Goal: Task Accomplishment & Management: Use online tool/utility

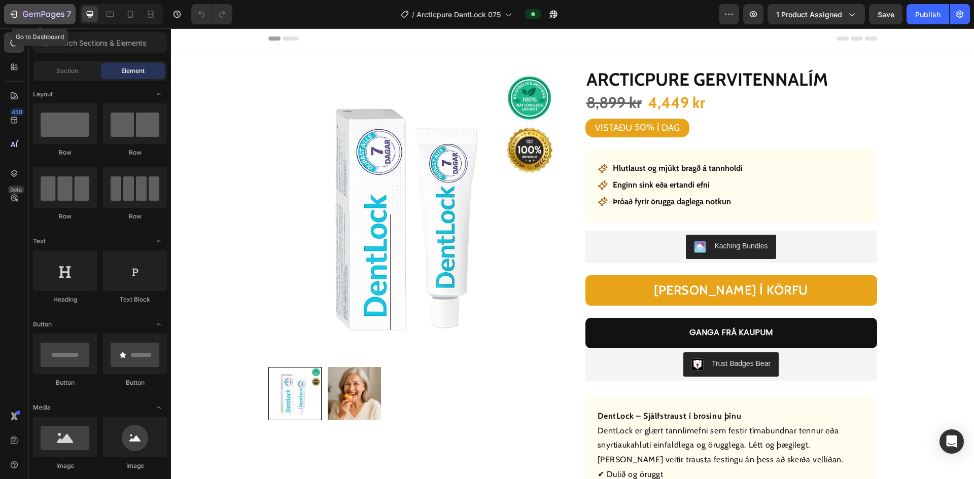
click at [6, 17] on button "7" at bounding box center [40, 14] width 72 height 20
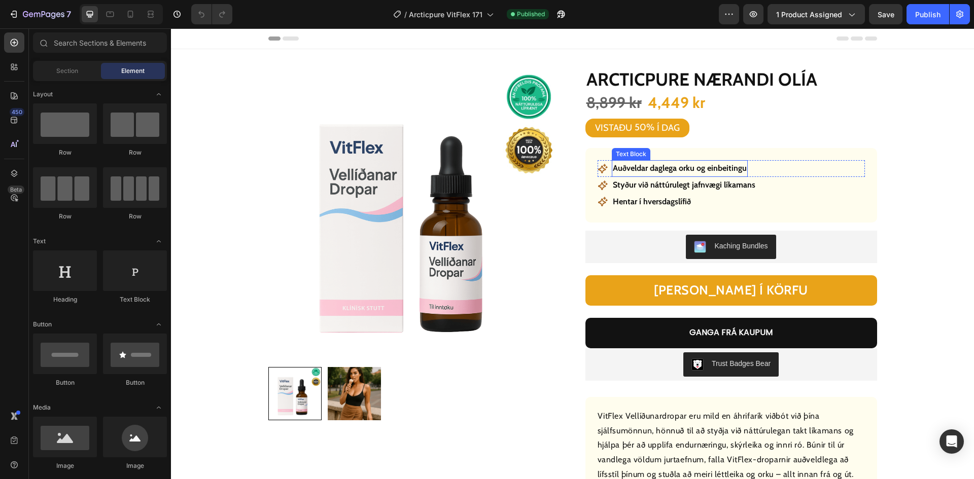
click at [702, 167] on p "Auðveldar daglega orku og einbeitingu" at bounding box center [680, 168] width 134 height 15
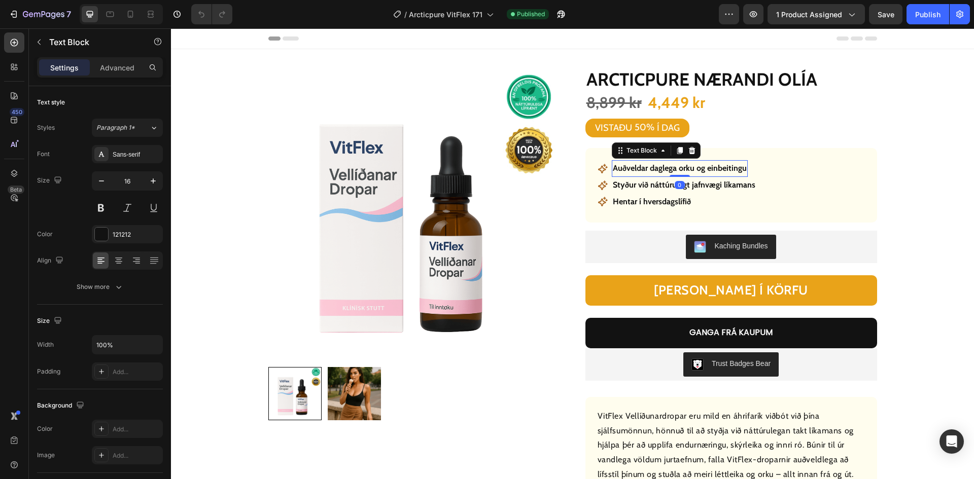
click at [702, 167] on p "Auðveldar daglega orku og einbeitingu" at bounding box center [680, 168] width 134 height 15
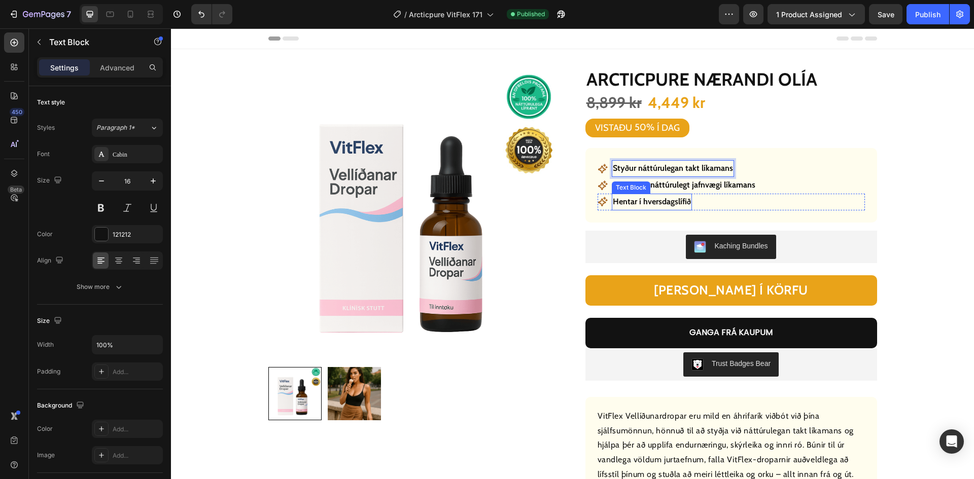
click at [690, 188] on p "Styður við náttúrulegt jafnvægi líkamans" at bounding box center [684, 185] width 143 height 15
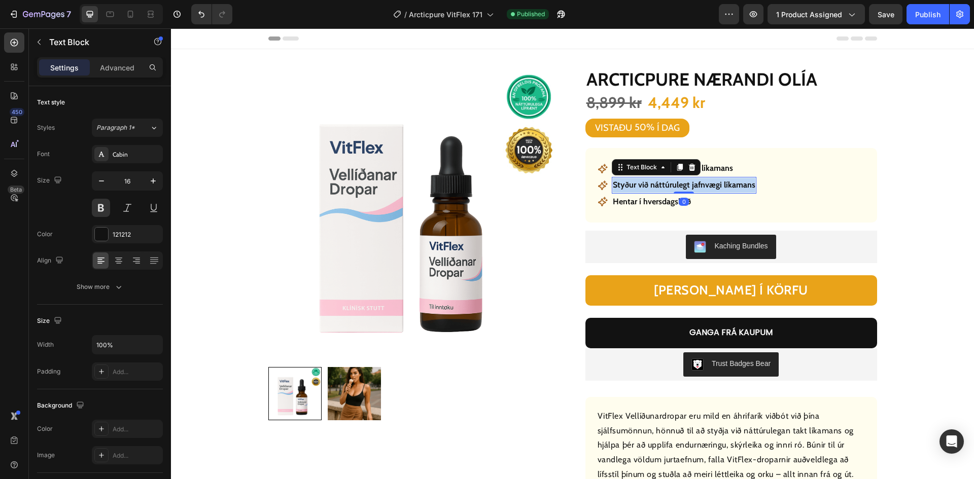
click at [690, 188] on p "Styður við náttúrulegt jafnvægi líkamans" at bounding box center [684, 185] width 143 height 15
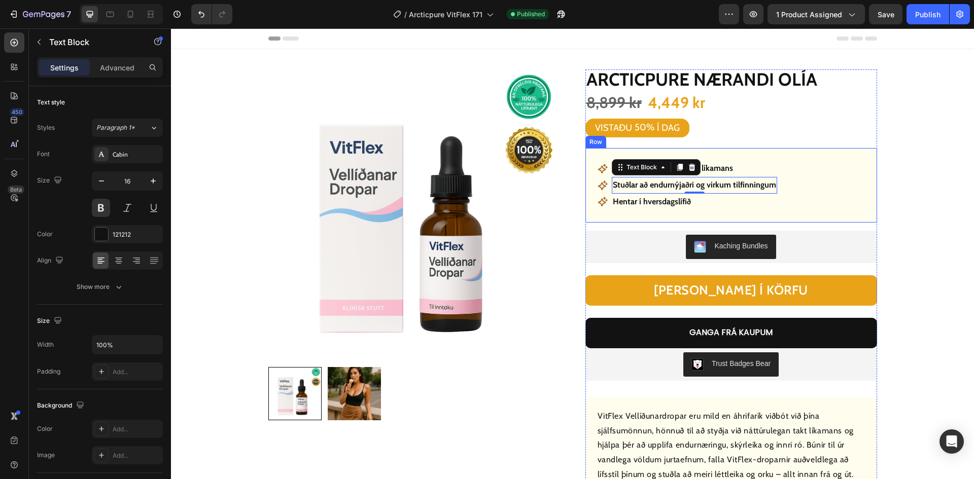
click at [657, 207] on p "Hentar í hversdagslífið" at bounding box center [652, 202] width 78 height 15
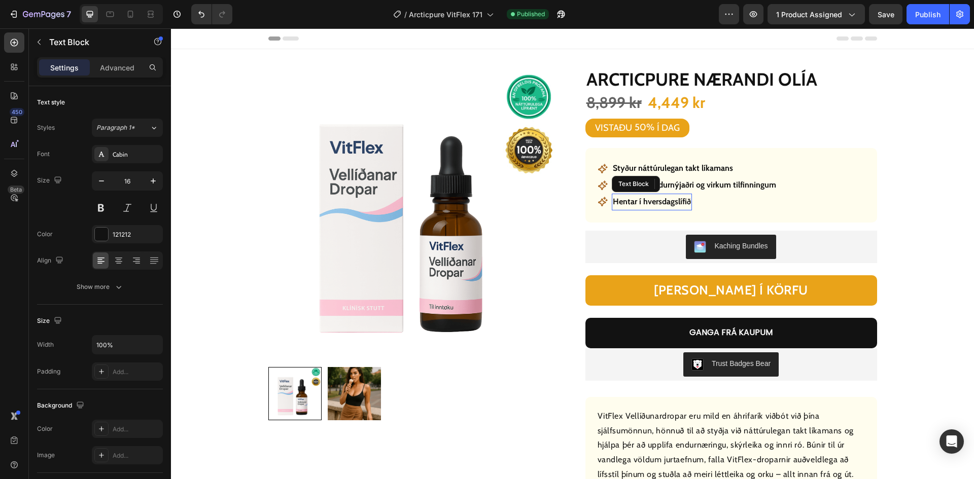
click at [657, 207] on p "Hentar í hversdagslífið" at bounding box center [652, 202] width 78 height 15
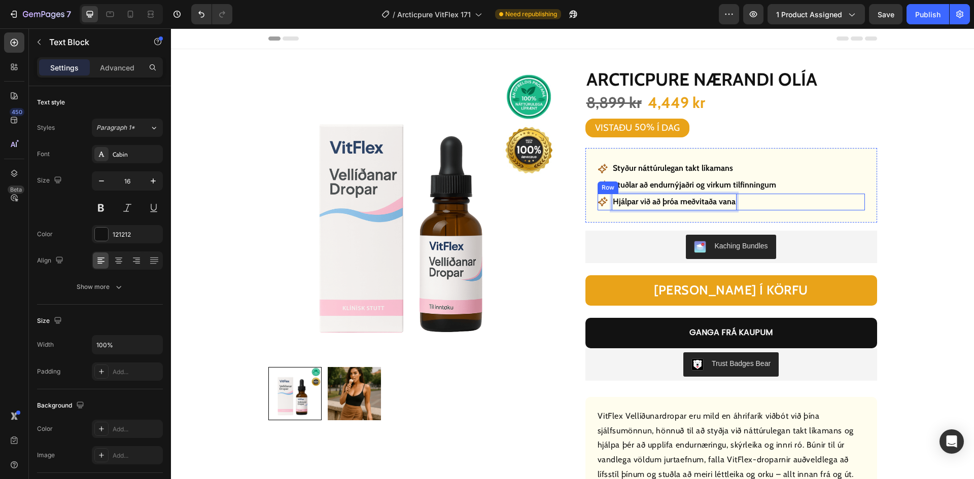
click at [940, 211] on div "Product Images Row Arcticpure nærandi olía Product Title 8,899 kr Product Price…" at bounding box center [572, 353] width 754 height 569
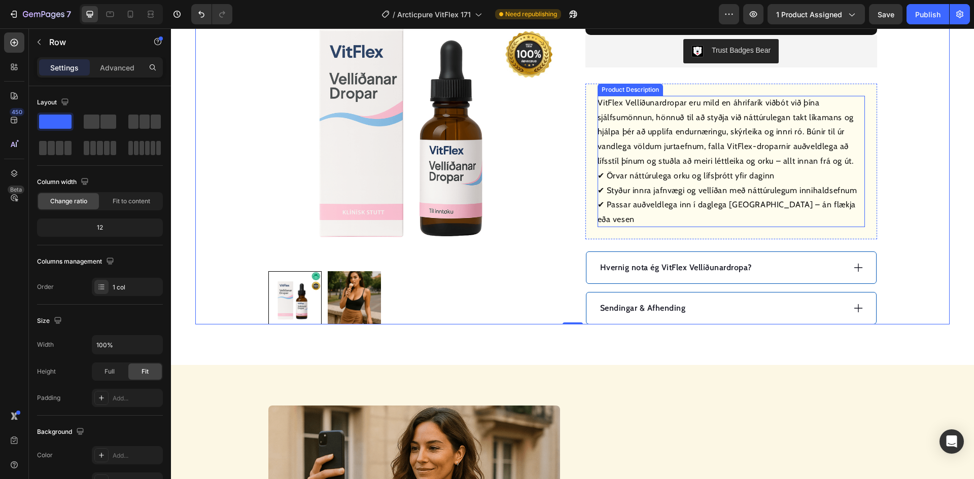
scroll to position [406, 0]
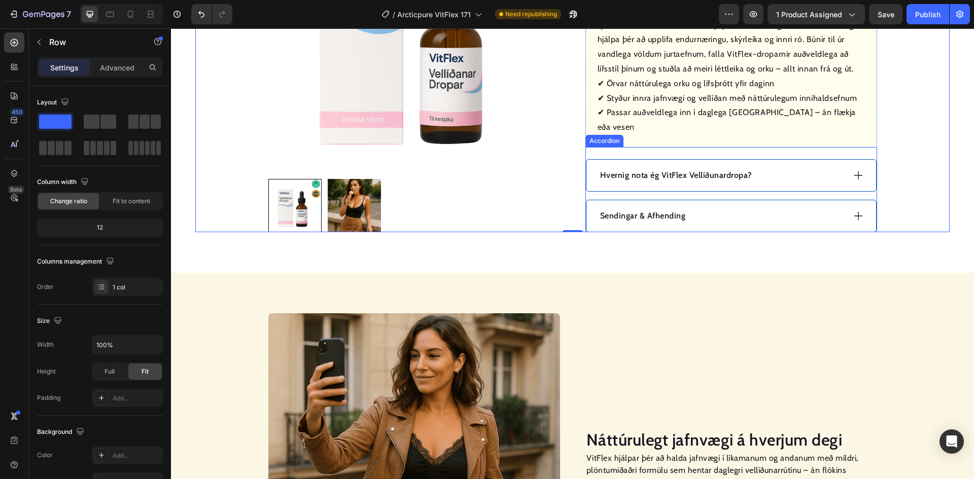
click at [677, 169] on p "Hvernig nota ég VitFlex Vellíðunardropa?" at bounding box center [676, 175] width 152 height 12
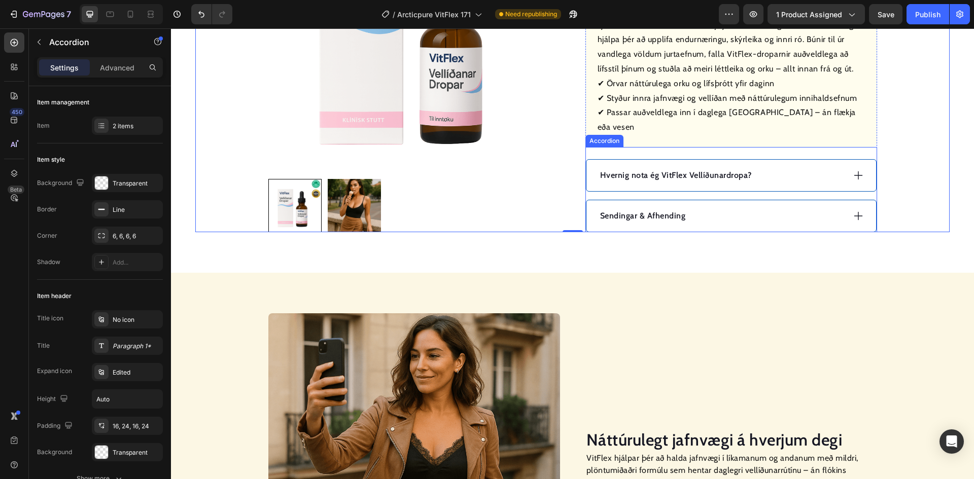
click at [677, 169] on p "Hvernig nota ég VitFlex Vellíðunardropa?" at bounding box center [676, 175] width 152 height 12
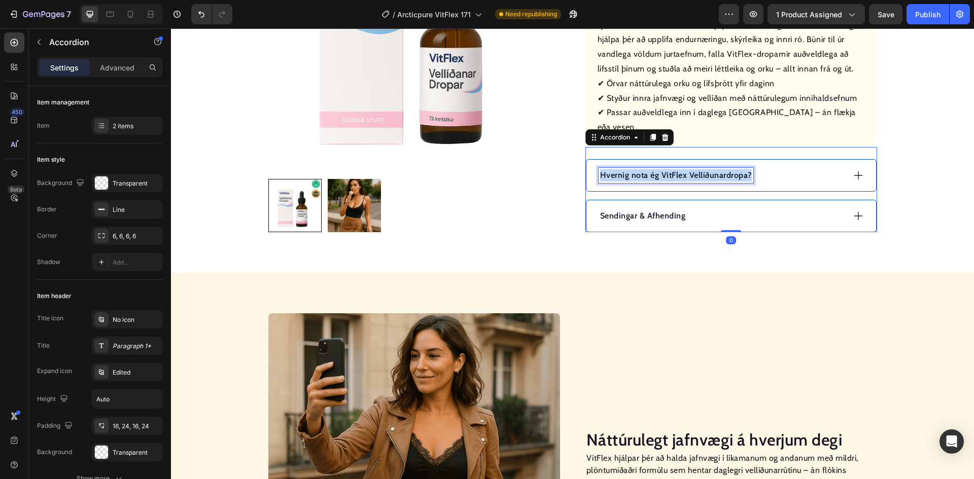
click at [677, 169] on p "Hvernig nota ég VitFlex Vellíðunardropa?" at bounding box center [676, 175] width 152 height 12
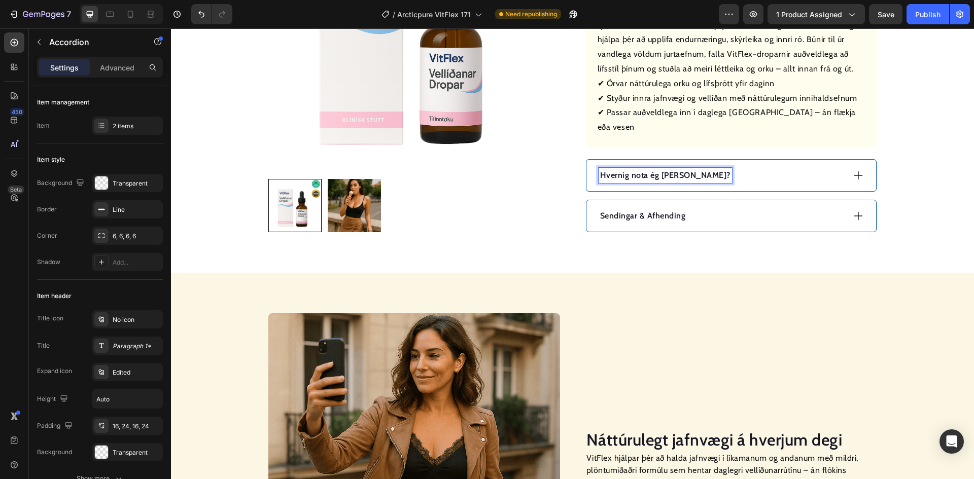
click at [747, 168] on div "Hvernig nota ég [PERSON_NAME]?" at bounding box center [721, 175] width 246 height 15
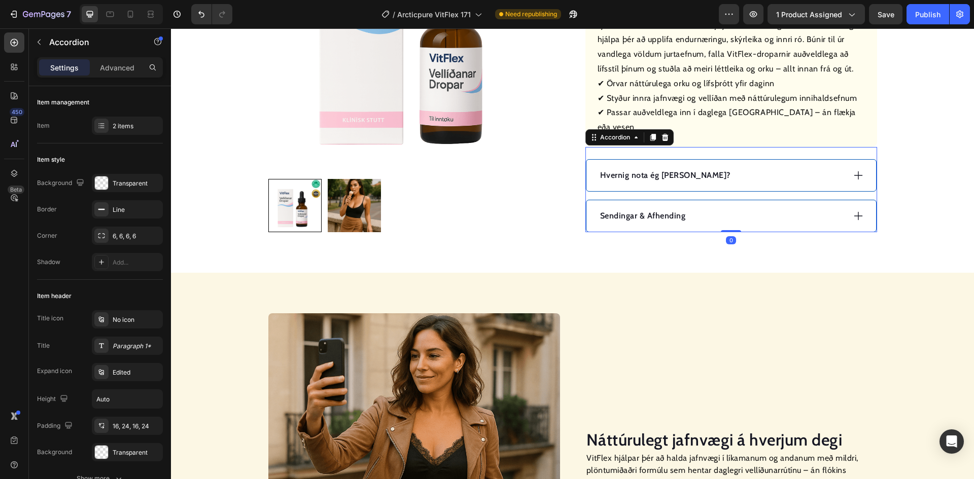
click at [747, 168] on div "Hvernig nota ég [PERSON_NAME]?" at bounding box center [721, 175] width 246 height 15
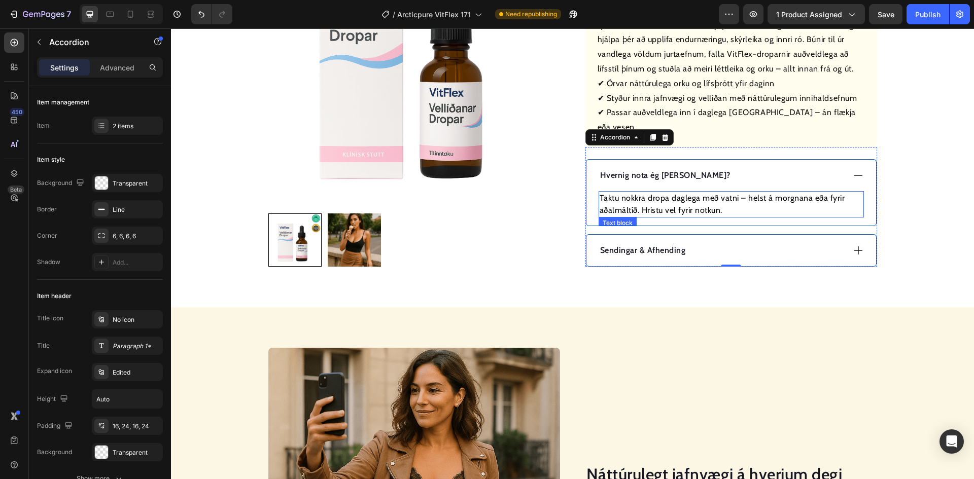
click at [720, 192] on p "Taktu nokkra dropa daglega með vatni – helst á morgnana eða fyrir aðalmáltíð. H…" at bounding box center [730, 204] width 263 height 24
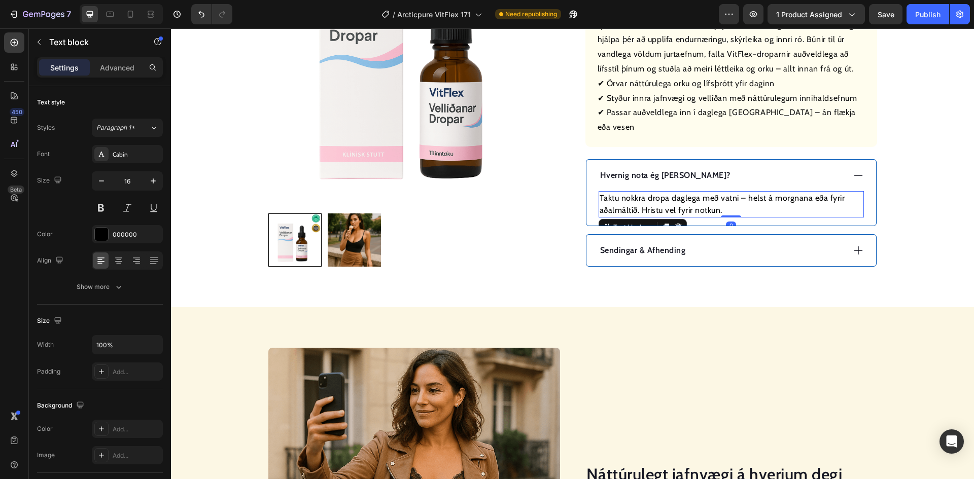
click at [720, 192] on p "Taktu nokkra dropa daglega með vatni – helst á morgnana eða fyrir aðalmáltíð. H…" at bounding box center [730, 204] width 263 height 24
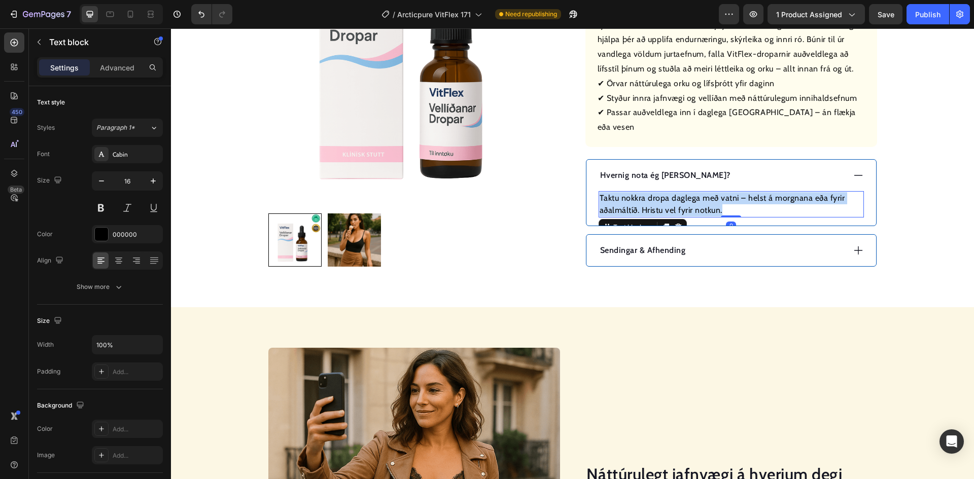
click at [720, 192] on p "Taktu nokkra dropa daglega með vatni – helst á morgnana eða fyrir aðalmáltíð. H…" at bounding box center [730, 204] width 263 height 24
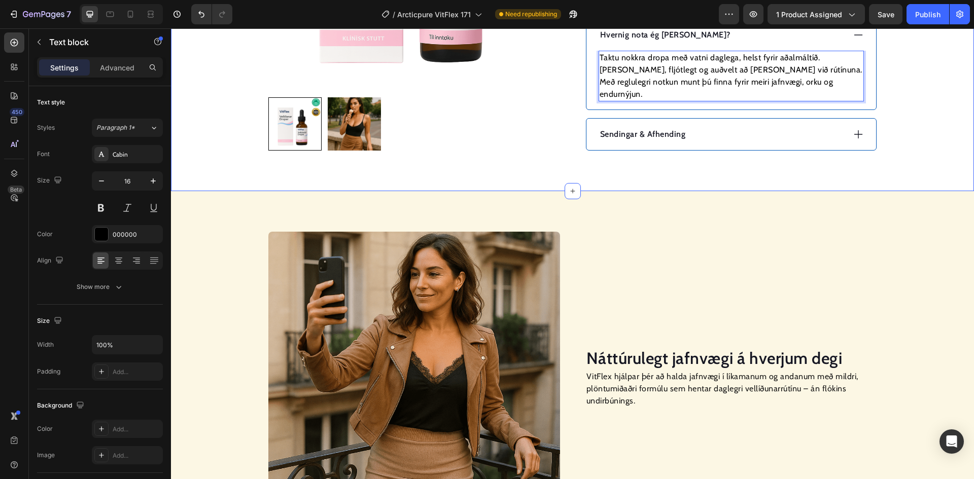
scroll to position [558, 0]
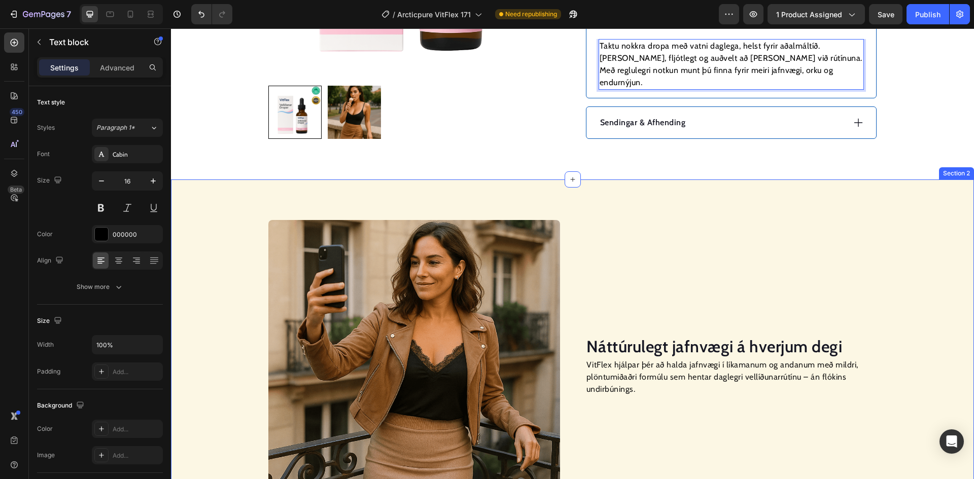
click at [710, 122] on div "Sendingar & Afhending" at bounding box center [731, 122] width 290 height 31
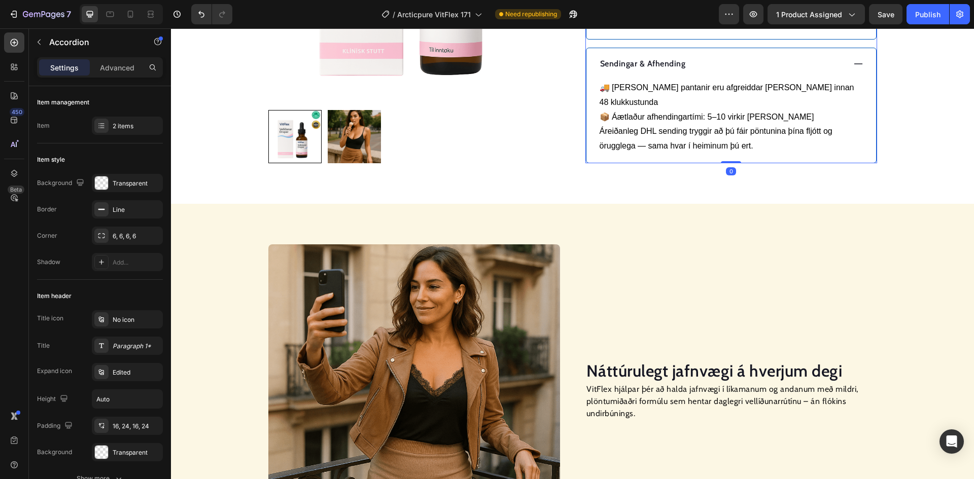
click at [716, 56] on div "Sendingar & Afhending" at bounding box center [721, 63] width 246 height 15
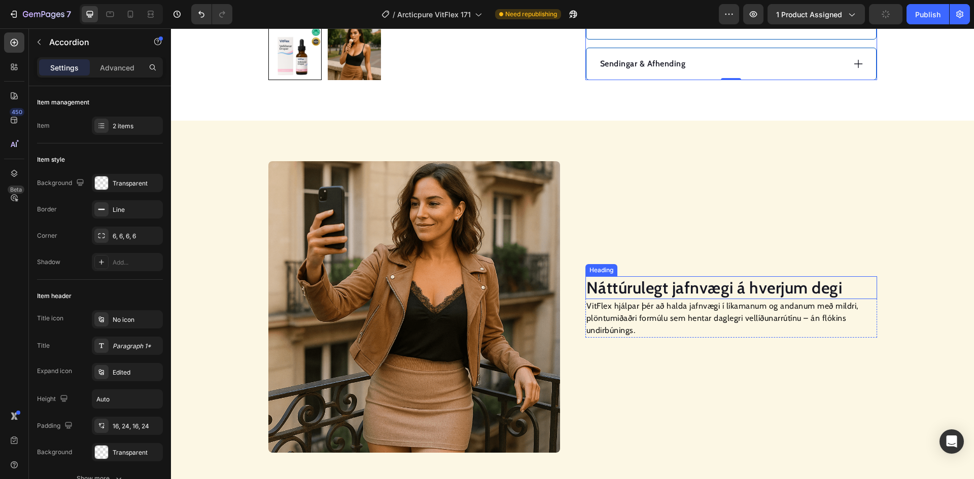
click at [628, 276] on h2 "Náttúrulegt jafnvægi á hverjum degi" at bounding box center [731, 287] width 292 height 23
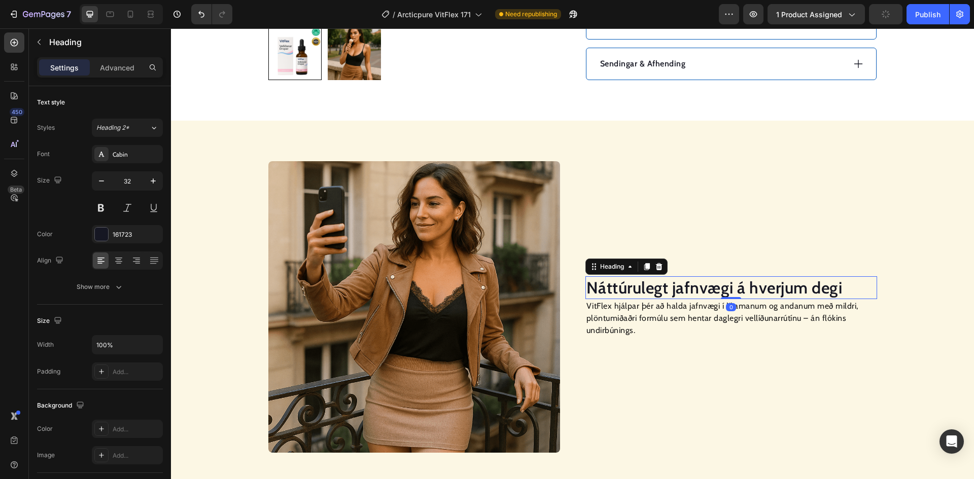
click at [628, 276] on h2 "Náttúrulegt jafnvægi á hverjum degi" at bounding box center [731, 287] width 292 height 23
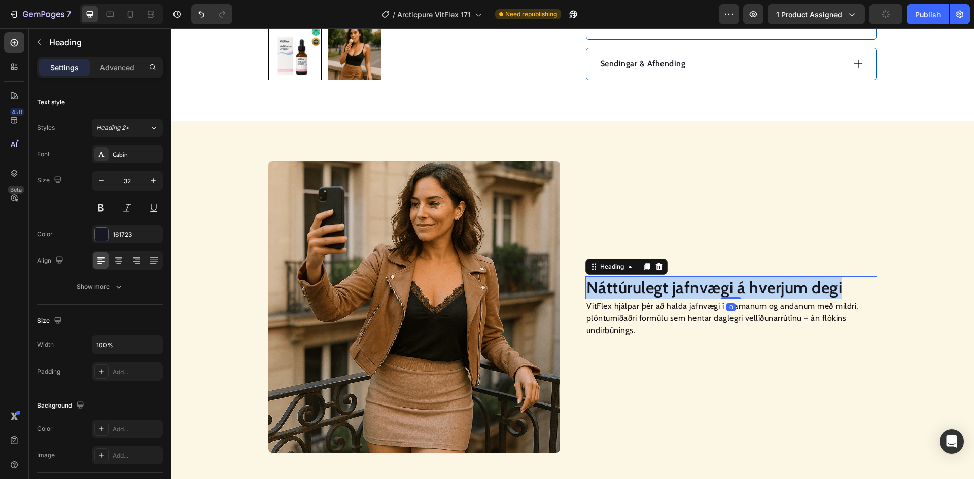
click at [628, 277] on p "Náttúrulegt jafnvægi á hverjum degi" at bounding box center [731, 287] width 290 height 21
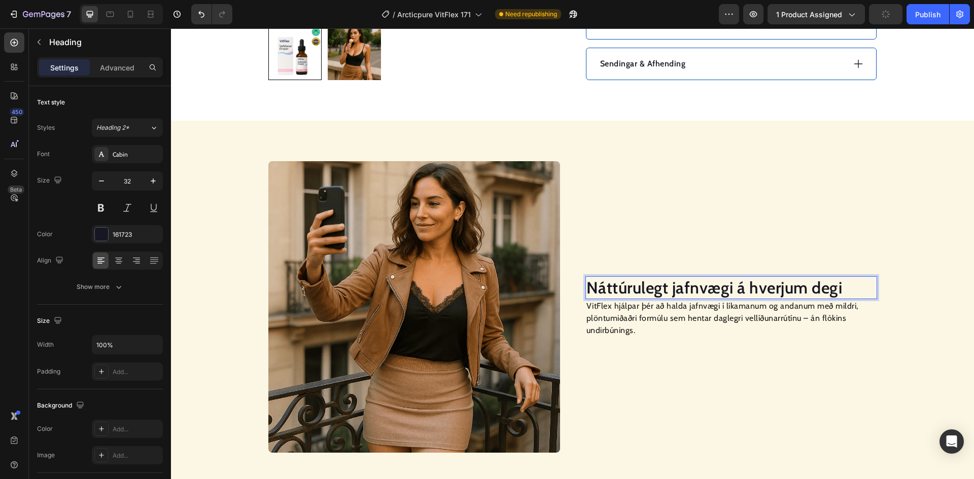
scroll to position [547, 0]
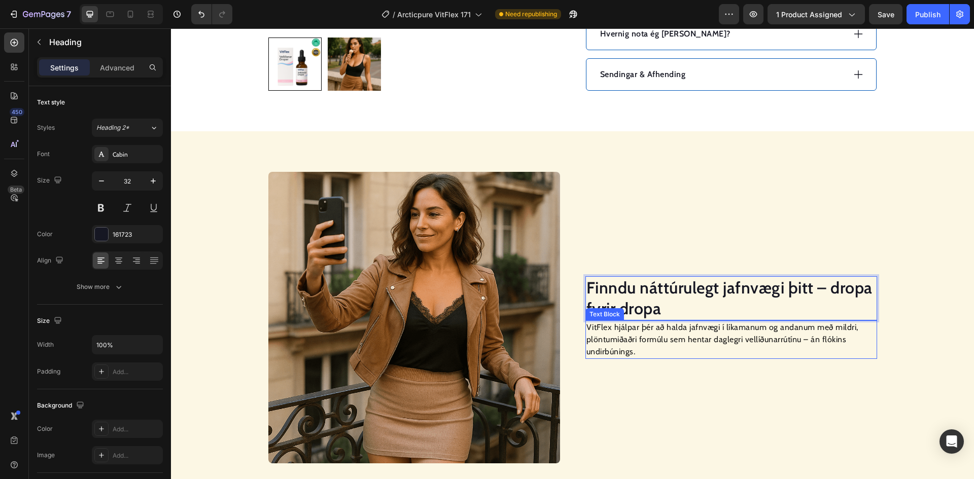
click at [745, 322] on p "VitFlex hjálpar þér að halda jafnvægi í líkamanum og andanum með mildri, plöntu…" at bounding box center [731, 340] width 290 height 37
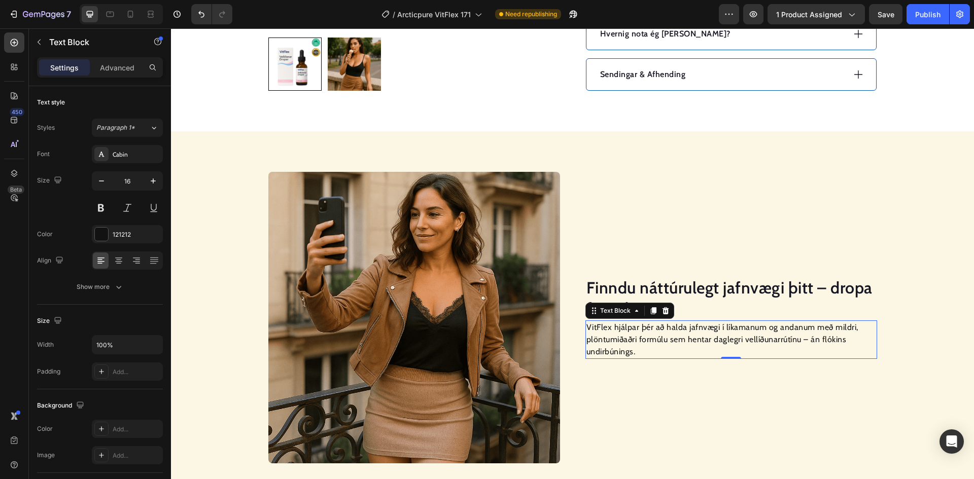
click at [745, 322] on p "VitFlex hjálpar þér að halda jafnvægi í líkamanum og andanum með mildri, plöntu…" at bounding box center [731, 340] width 290 height 37
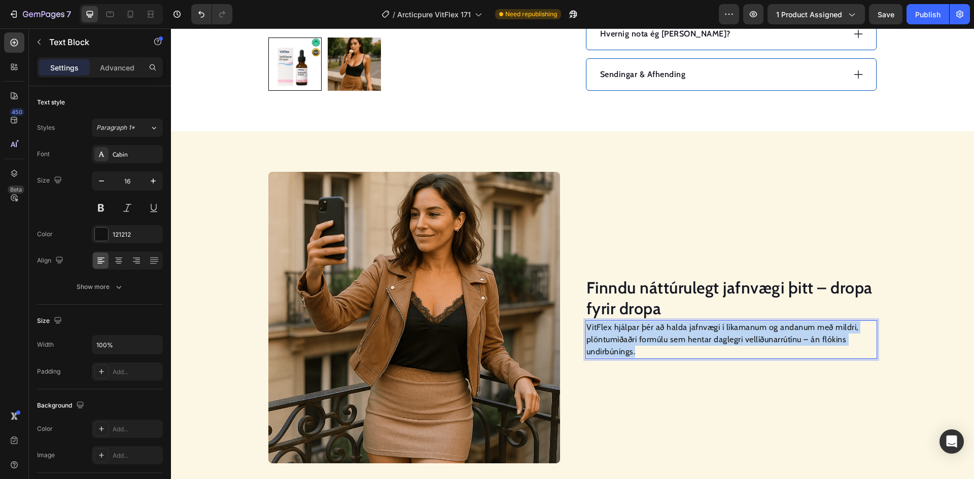
click at [744, 322] on p "VitFlex hjálpar þér að halda jafnvægi í líkamanum og andanum með mildri, plöntu…" at bounding box center [731, 340] width 290 height 37
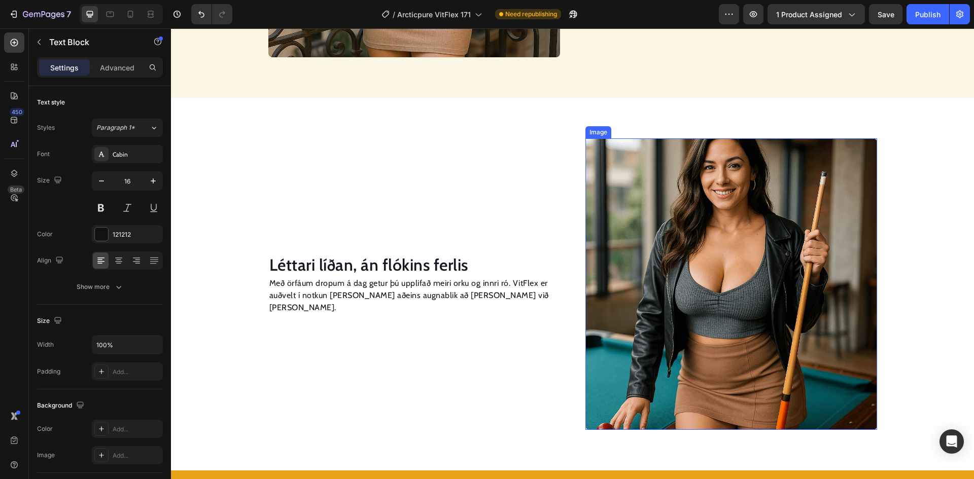
scroll to position [959, 0]
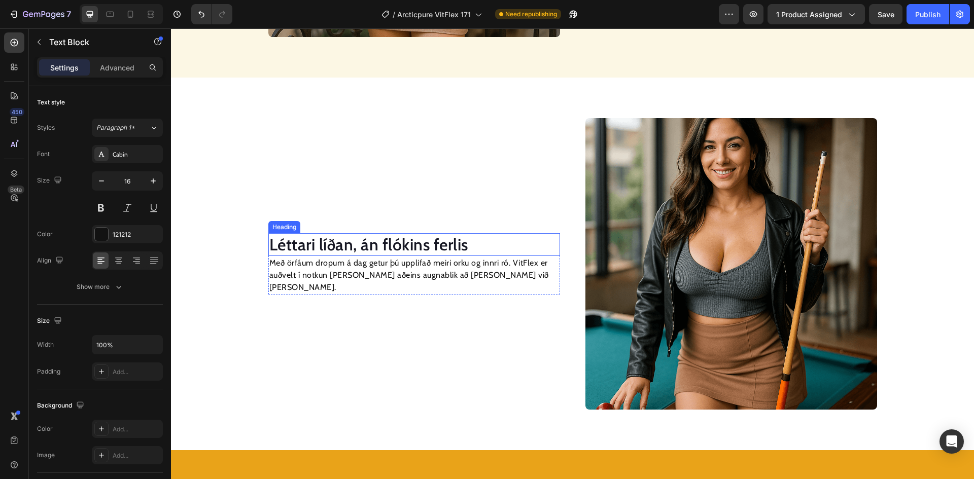
click at [388, 251] on h2 "Léttari líðan, án flókins ferlis" at bounding box center [414, 244] width 292 height 23
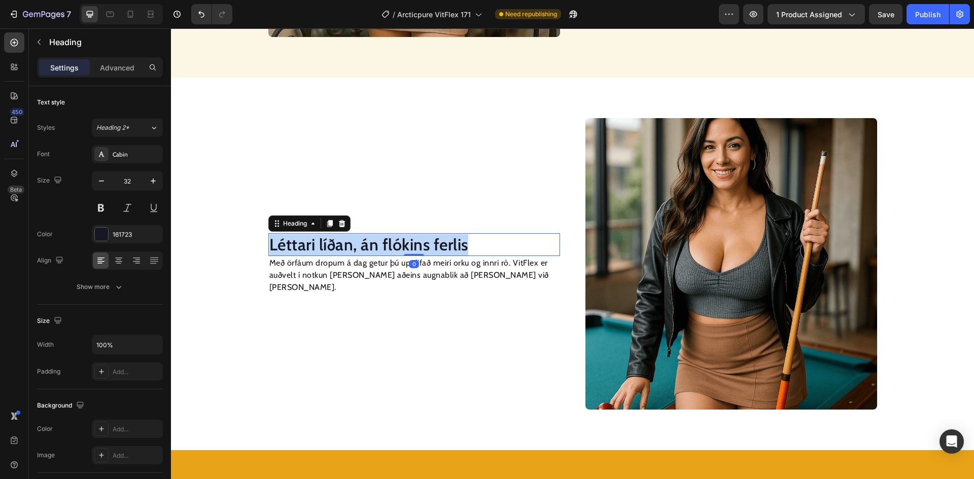
click at [388, 251] on p "Léttari líðan, án flókins ferlis" at bounding box center [414, 244] width 290 height 21
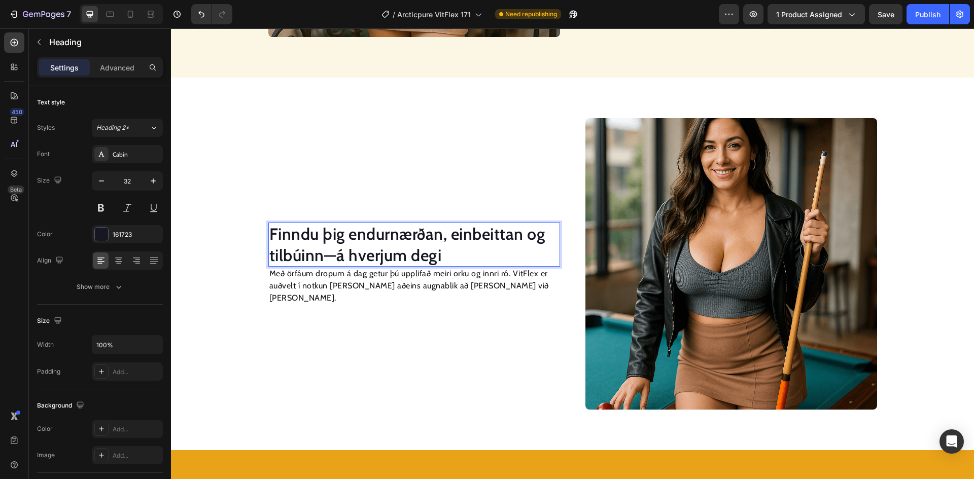
scroll to position [948, 0]
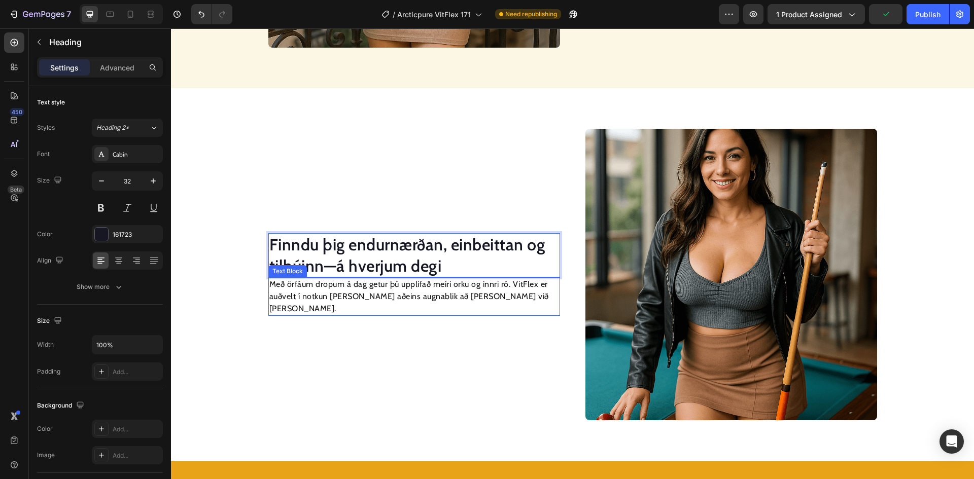
click at [398, 298] on p "Með örfáum dropum á dag getur þú upplifað meiri orku og innri ró. VitFlex er au…" at bounding box center [414, 296] width 290 height 37
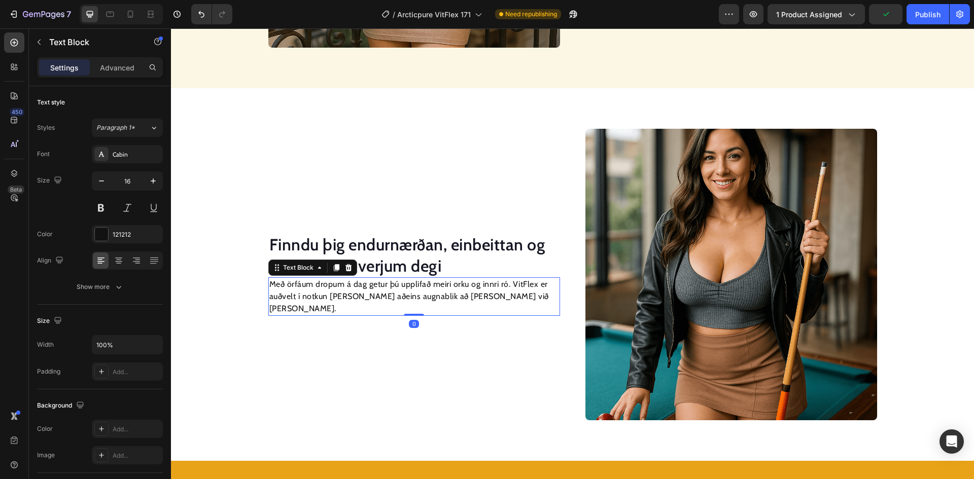
click at [398, 298] on p "Með örfáum dropum á dag getur þú upplifað meiri orku og innri ró. VitFlex er au…" at bounding box center [414, 296] width 290 height 37
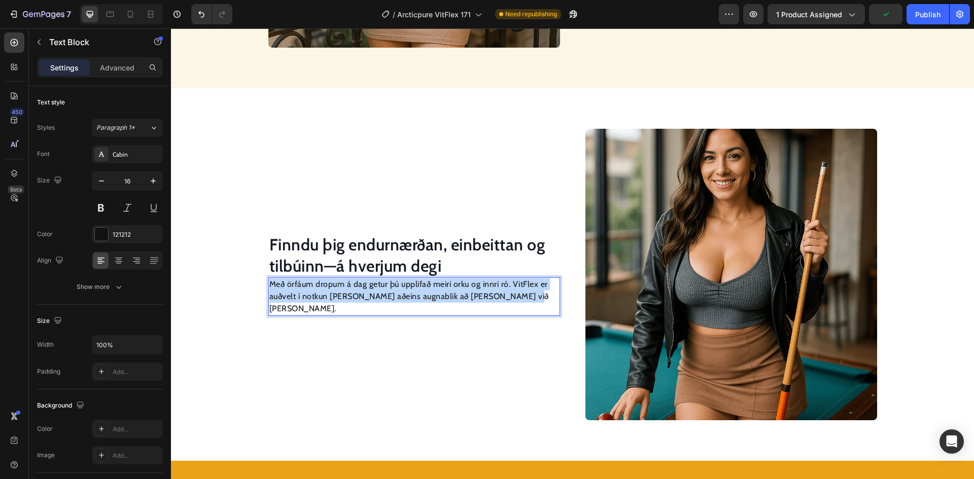
click at [398, 298] on p "Með örfáum dropum á dag getur þú upplifað meiri orku og innri ró. VitFlex er au…" at bounding box center [414, 296] width 290 height 37
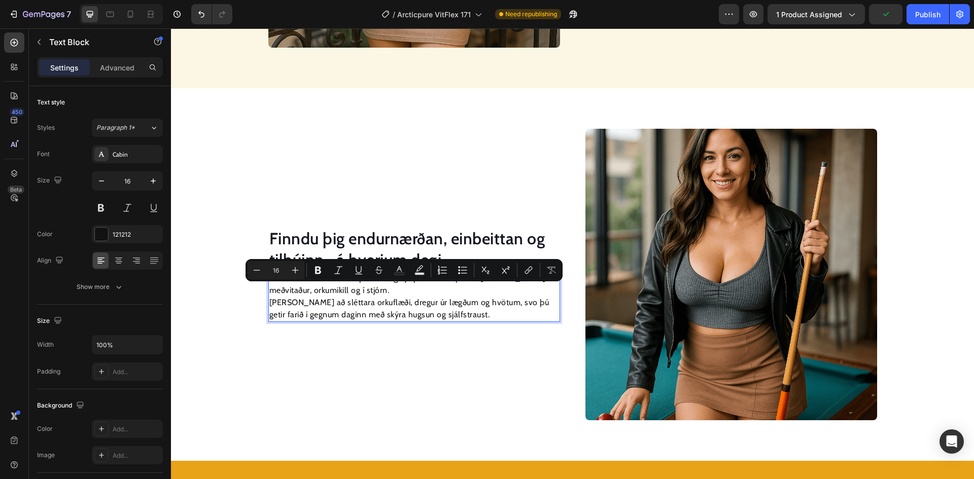
scroll to position [936, 0]
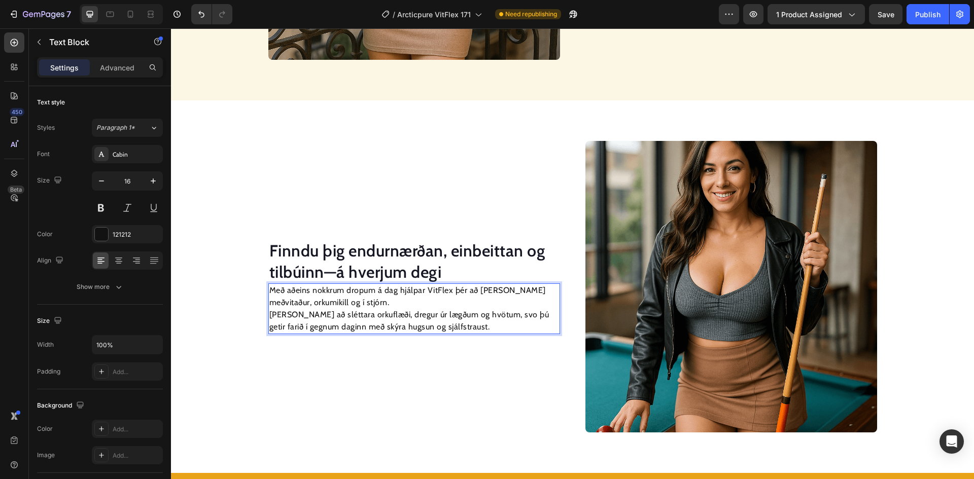
click at [269, 315] on p "Með aðeins nokkrum dropum á dag hjálpar VitFlex þér að [PERSON_NAME] meðvitaður…" at bounding box center [414, 309] width 290 height 49
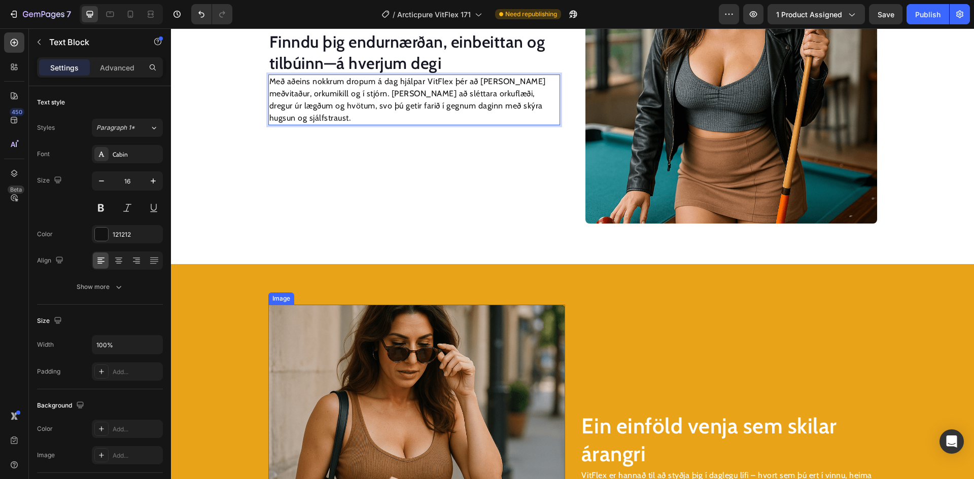
scroll to position [1297, 0]
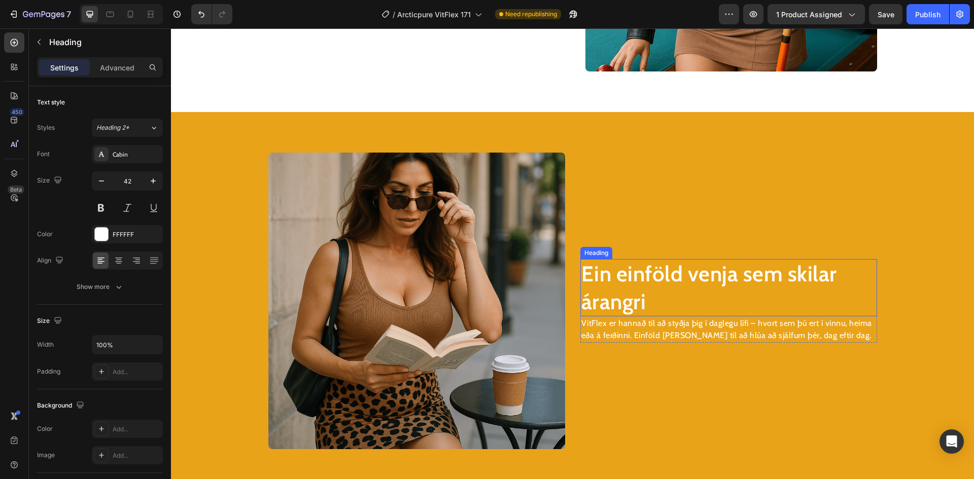
click at [631, 271] on h2 "Ein einföld venja sem skilar árangri" at bounding box center [728, 287] width 297 height 57
click at [630, 271] on h2 "Ein einföld venja sem skilar árangri" at bounding box center [728, 287] width 297 height 57
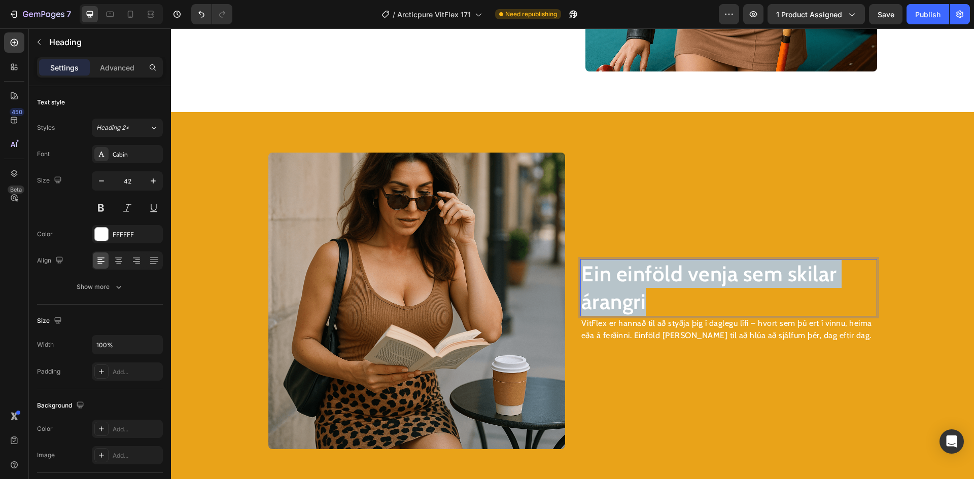
click at [630, 271] on p "Ein einföld venja sem skilar árangri" at bounding box center [728, 287] width 295 height 55
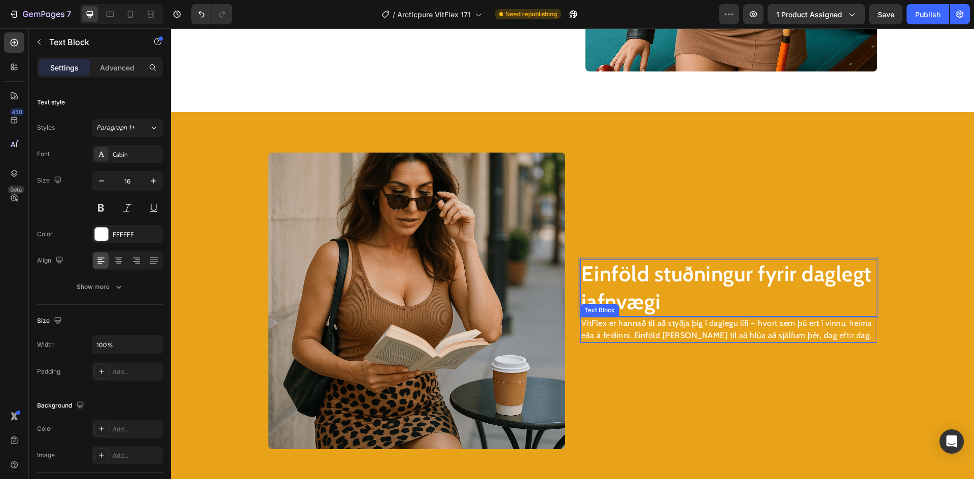
click at [719, 316] on div "VitFlex er hannað til að styðja þig í daglegu lífi – hvort sem þú ert í vinnu, …" at bounding box center [728, 329] width 297 height 26
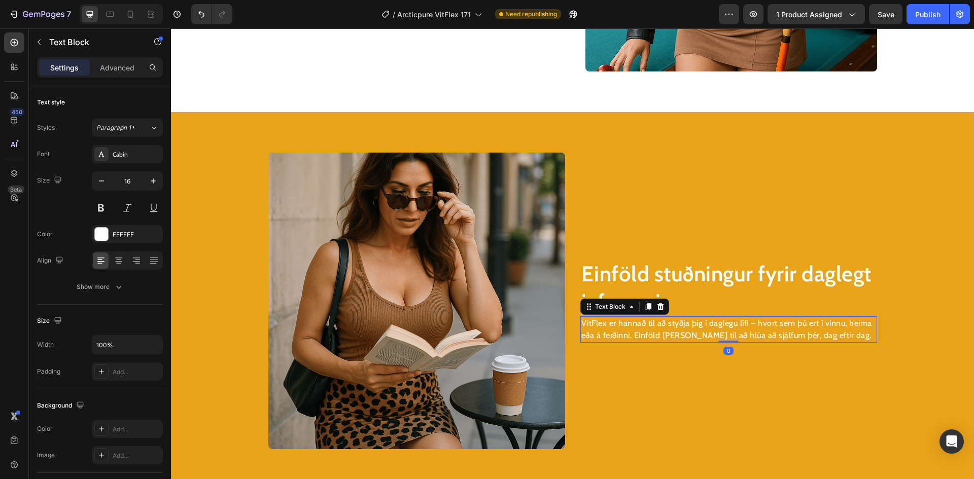
click at [719, 316] on div "VitFlex er hannað til að styðja þig í daglegu lífi – hvort sem þú ert í vinnu, …" at bounding box center [728, 329] width 297 height 26
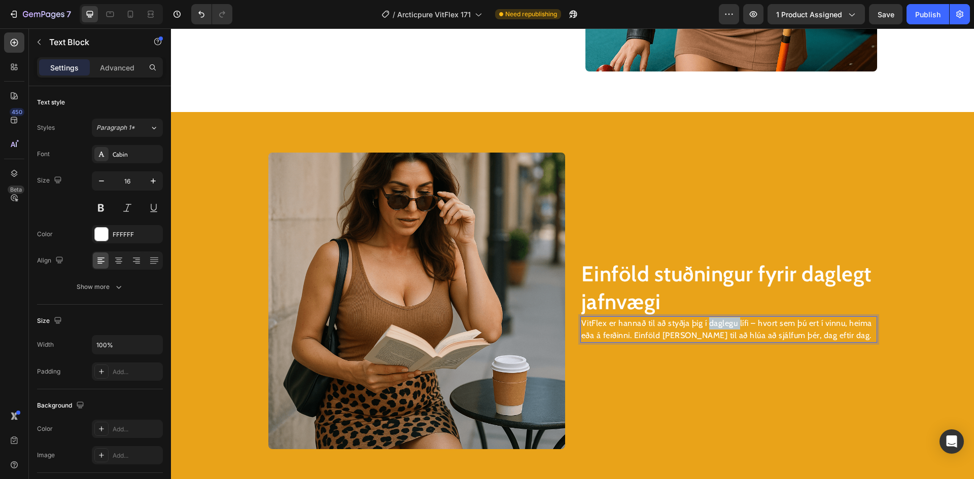
click at [719, 316] on div "VitFlex er hannað til að styðja þig í daglegu lífi – hvort sem þú ert í vinnu, …" at bounding box center [728, 329] width 297 height 26
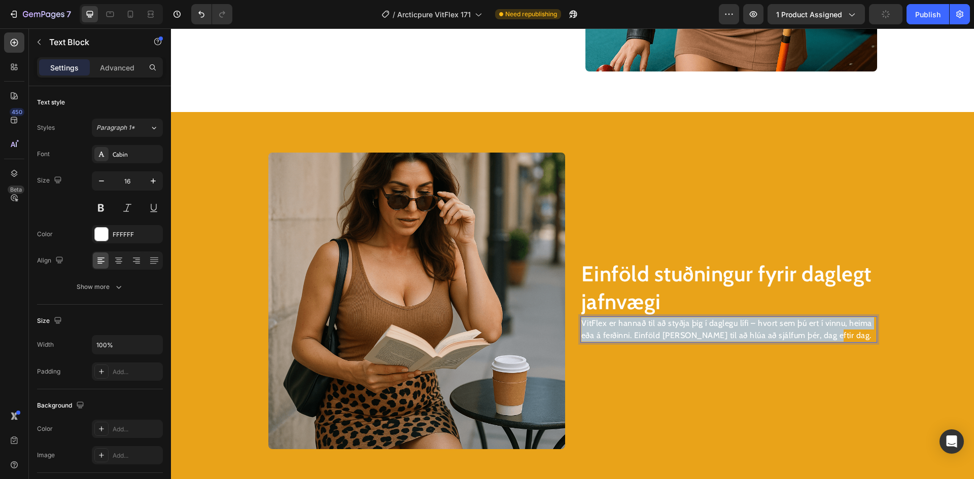
click at [719, 316] on div "VitFlex er hannað til að styðja þig í daglegu lífi – hvort sem þú ert í vinnu, …" at bounding box center [728, 329] width 297 height 26
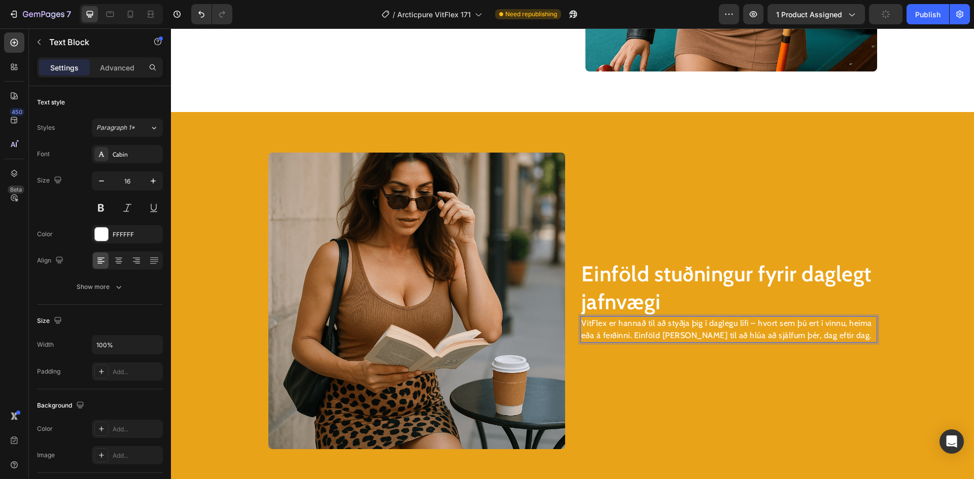
scroll to position [1291, 0]
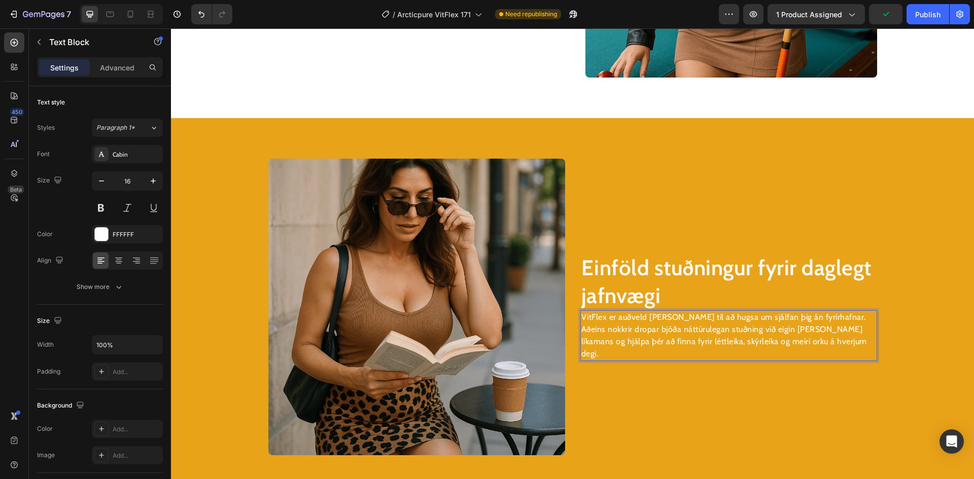
click at [581, 338] on p "VitFlex er auðveld [PERSON_NAME] til að hugsa um sjálfan þig án fyrirhafnar. Að…" at bounding box center [728, 335] width 295 height 49
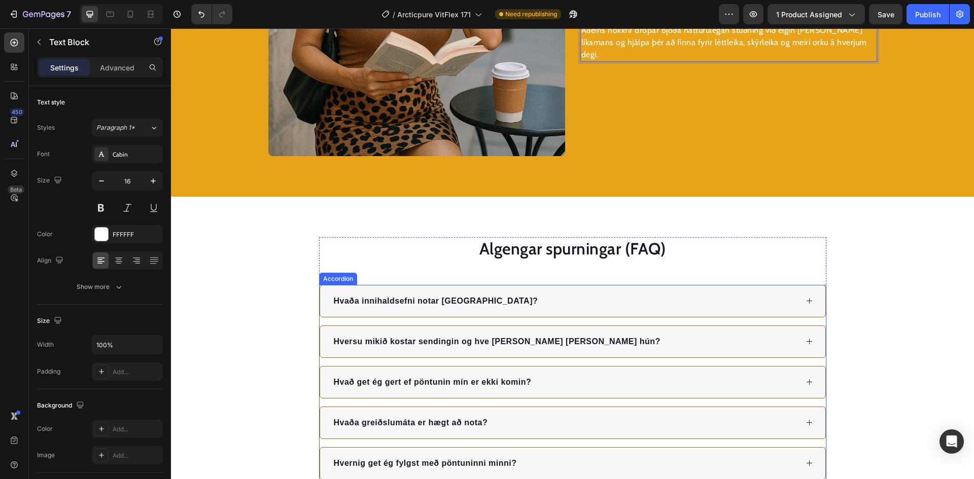
scroll to position [1545, 0]
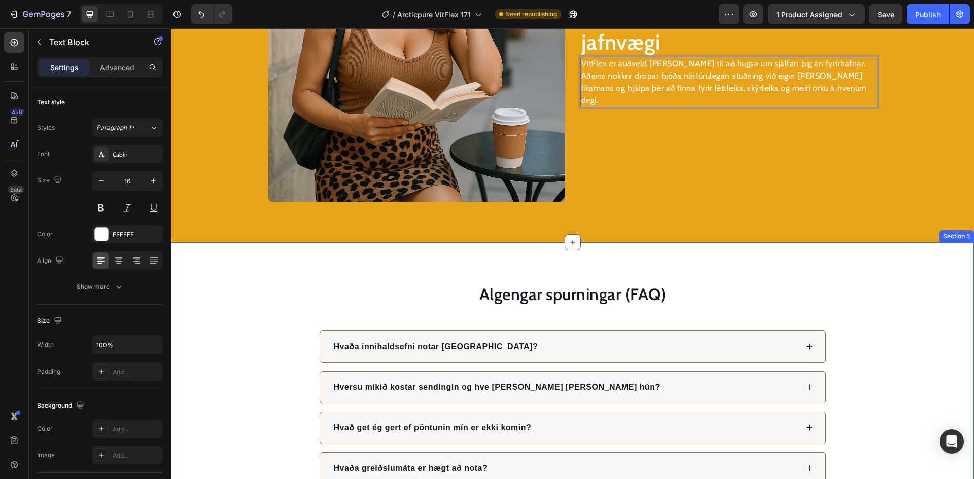
click at [400, 153] on img at bounding box center [416, 53] width 297 height 297
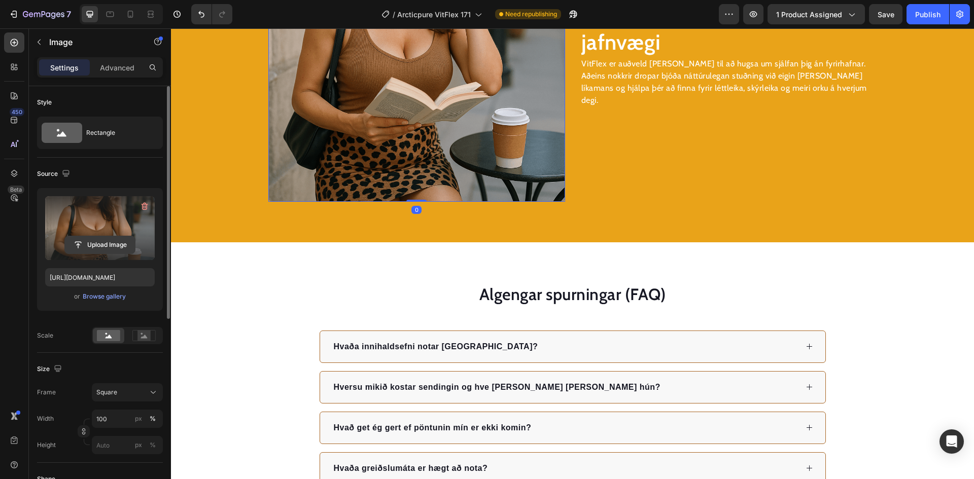
click at [92, 237] on input "file" at bounding box center [100, 244] width 70 height 17
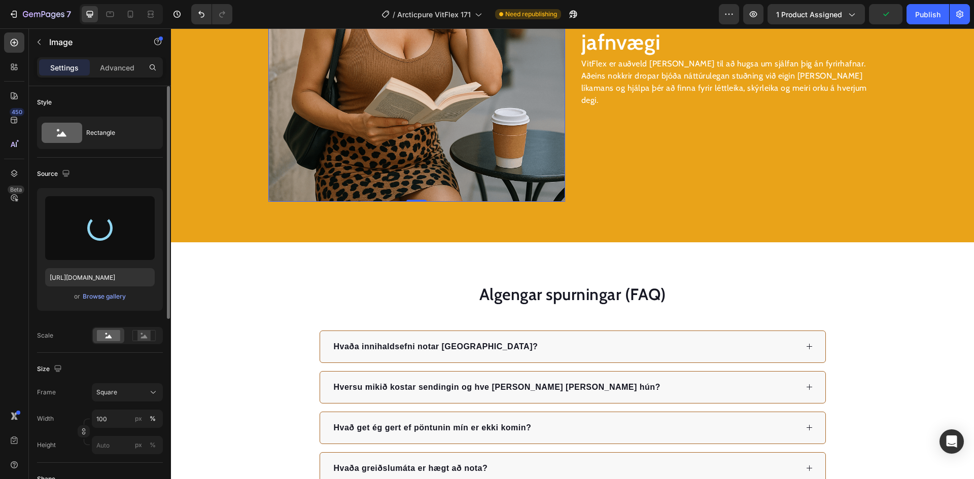
type input "[URL][DOMAIN_NAME]"
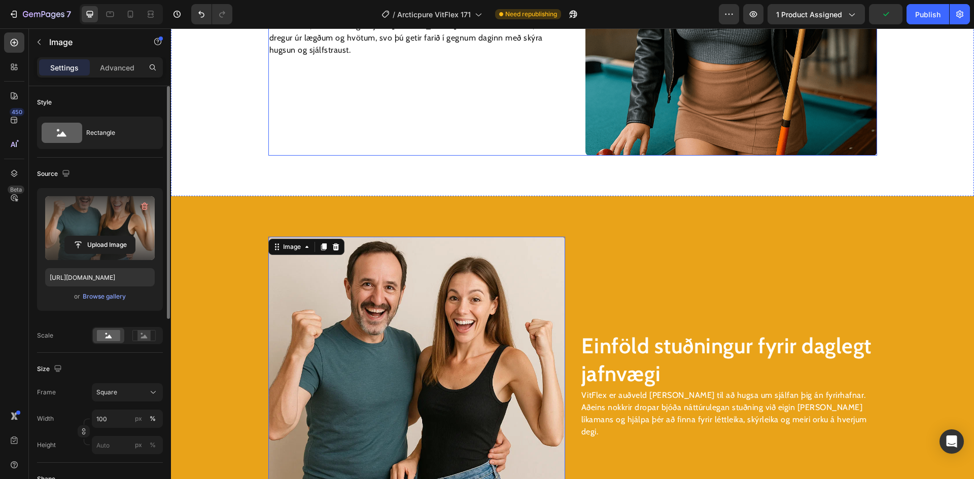
scroll to position [1190, 0]
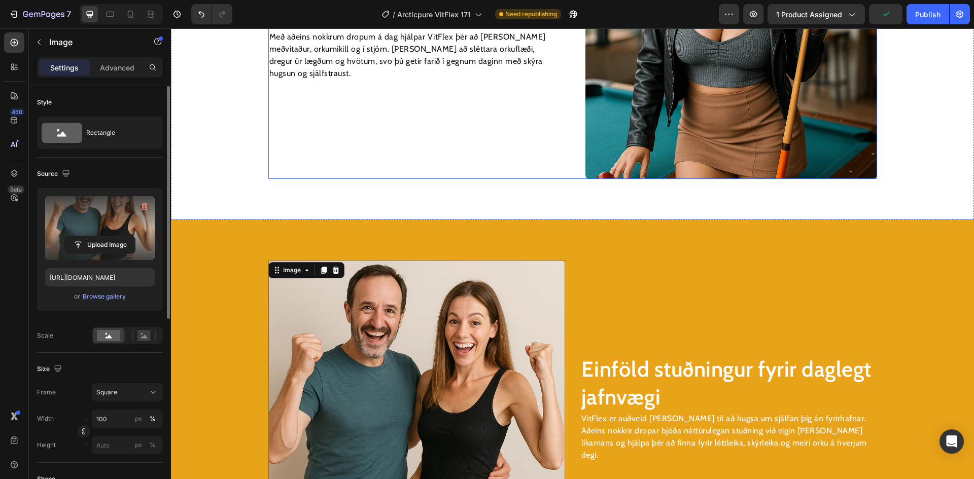
click at [668, 96] on img at bounding box center [731, 33] width 292 height 292
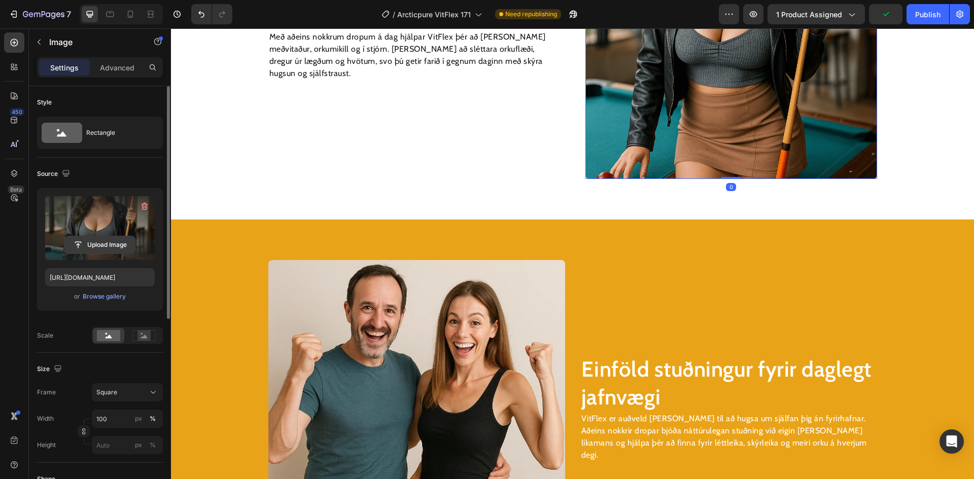
click at [113, 238] on input "file" at bounding box center [100, 244] width 70 height 17
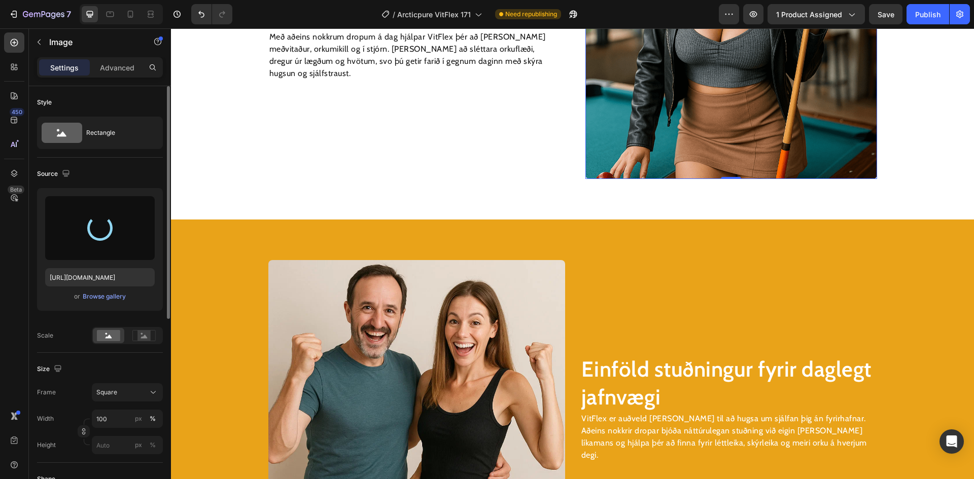
type input "[URL][DOMAIN_NAME]"
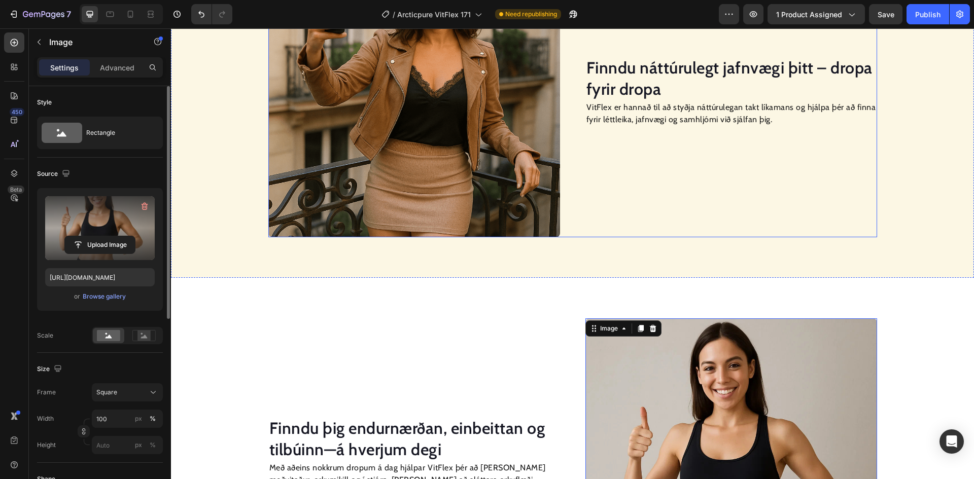
scroll to position [733, 0]
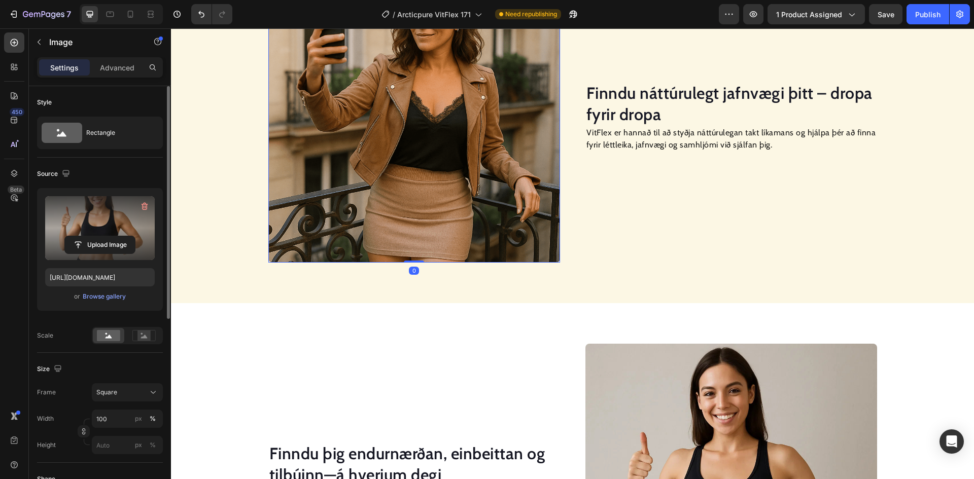
click at [464, 151] on img at bounding box center [414, 117] width 292 height 292
click at [130, 242] on input "file" at bounding box center [100, 244] width 70 height 17
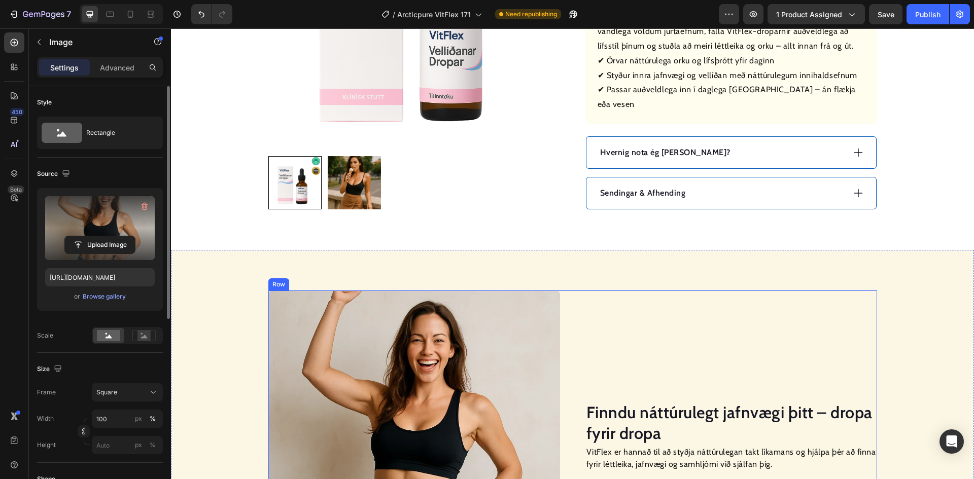
scroll to position [429, 0]
click at [126, 14] on icon at bounding box center [130, 14] width 10 height 10
type input "[URL][DOMAIN_NAME]"
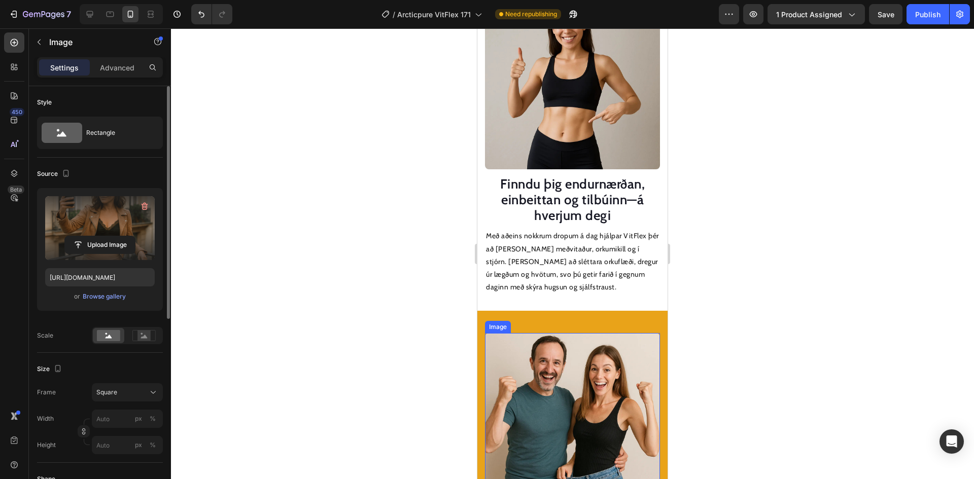
scroll to position [1184, 0]
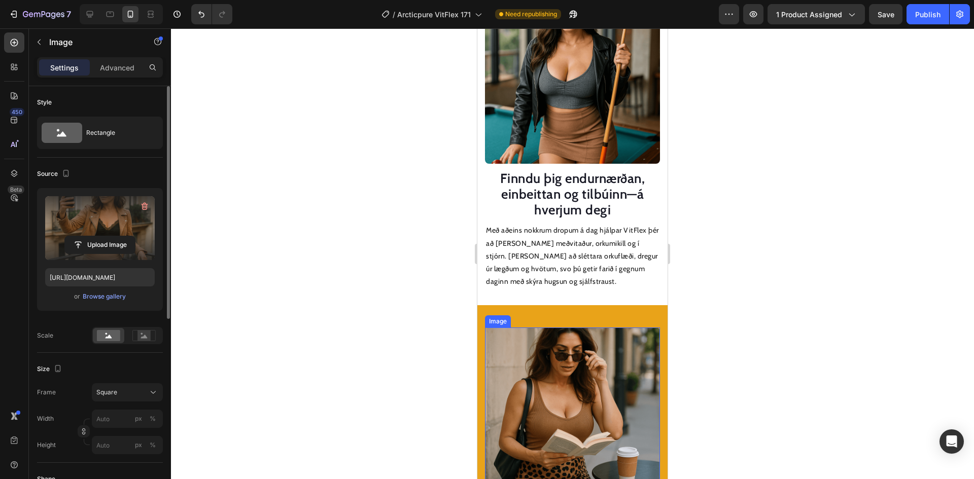
click at [585, 372] on img at bounding box center [572, 415] width 175 height 175
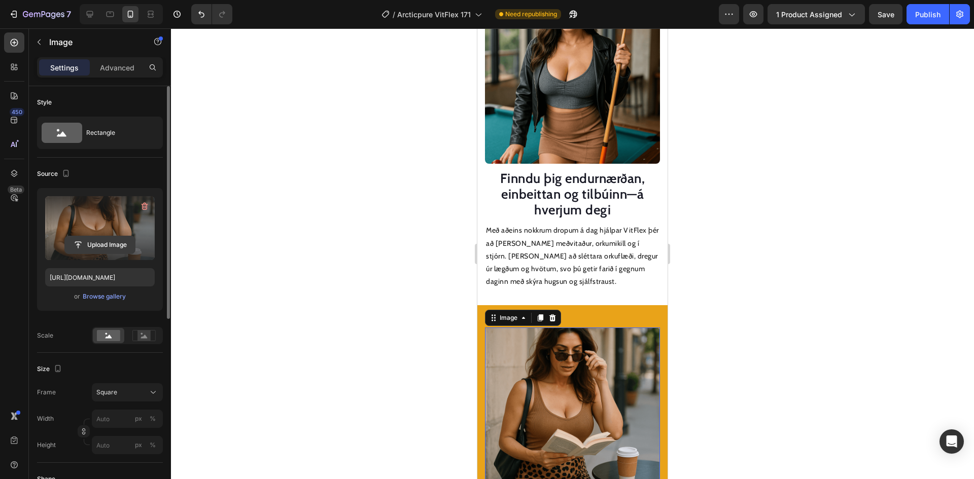
click at [109, 249] on input "file" at bounding box center [100, 244] width 70 height 17
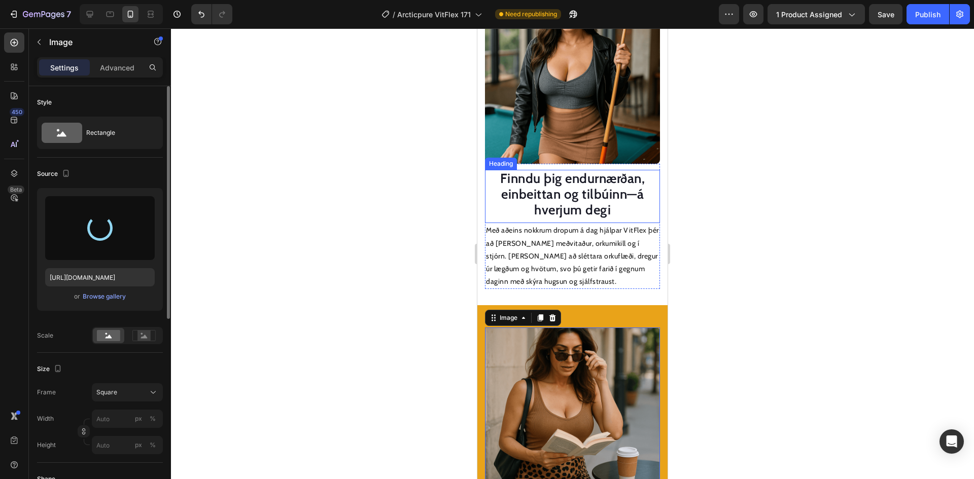
type input "[URL][DOMAIN_NAME]"
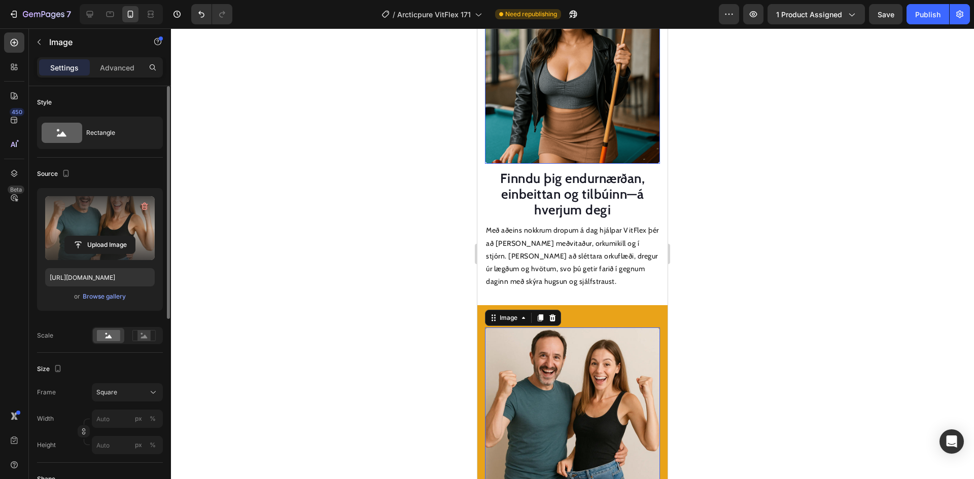
click at [581, 98] on img at bounding box center [572, 76] width 175 height 175
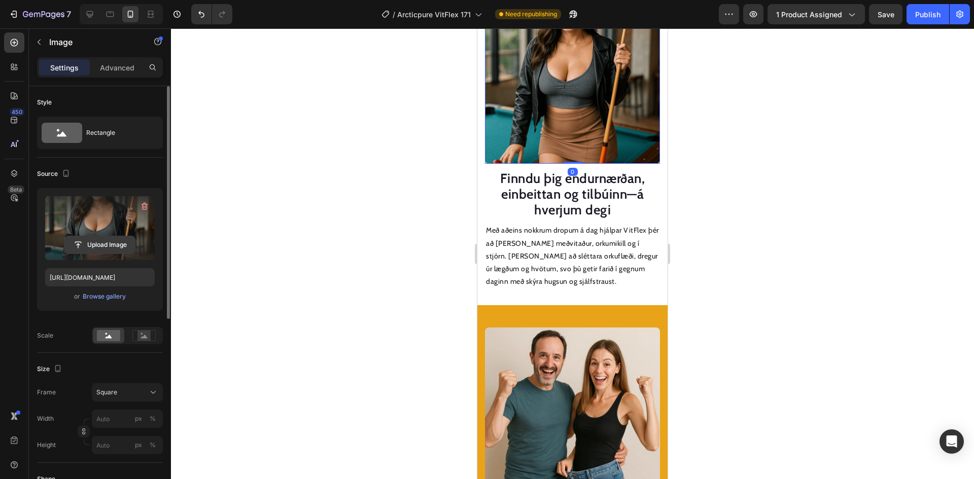
click at [108, 240] on input "file" at bounding box center [100, 244] width 70 height 17
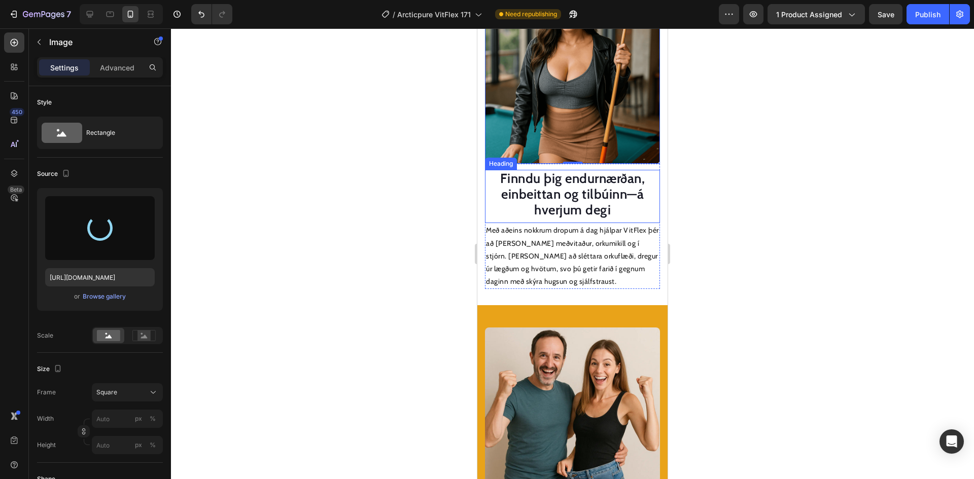
type input "[URL][DOMAIN_NAME]"
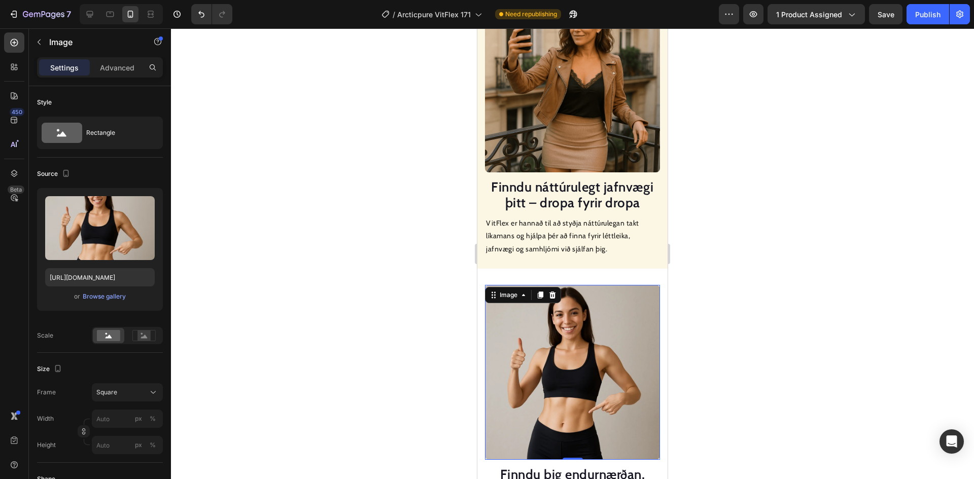
scroll to position [879, 0]
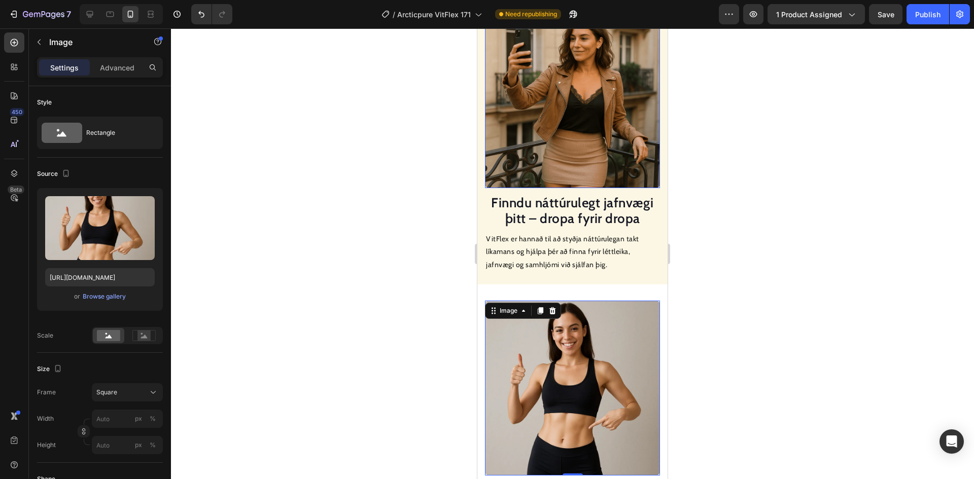
click at [583, 134] on img at bounding box center [572, 100] width 175 height 175
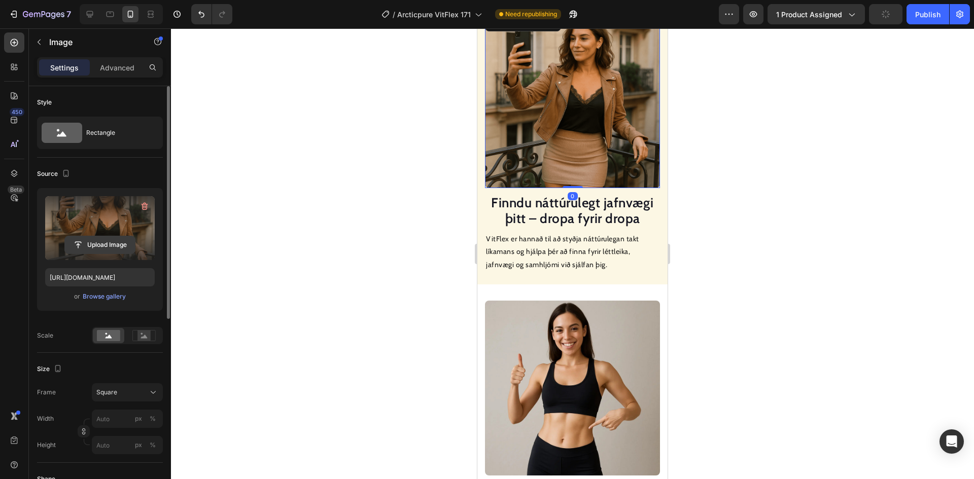
click at [124, 242] on input "file" at bounding box center [100, 244] width 70 height 17
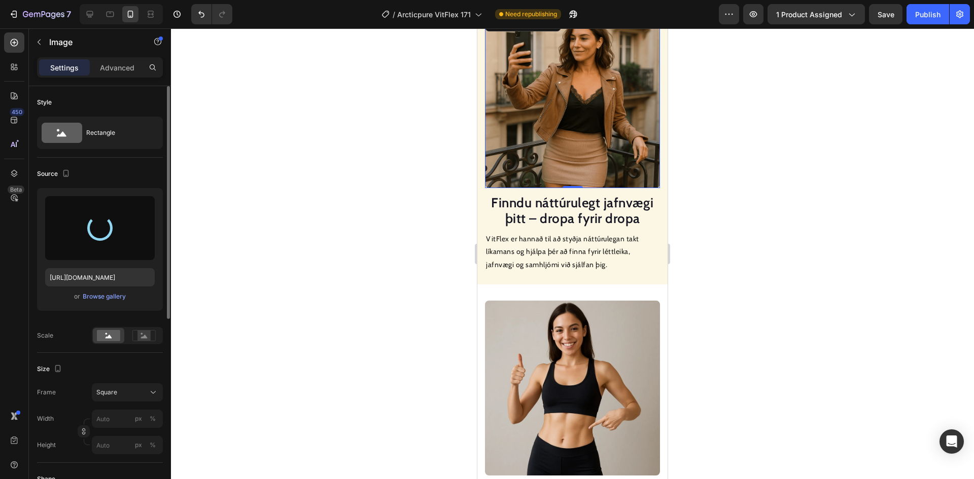
type input "[URL][DOMAIN_NAME]"
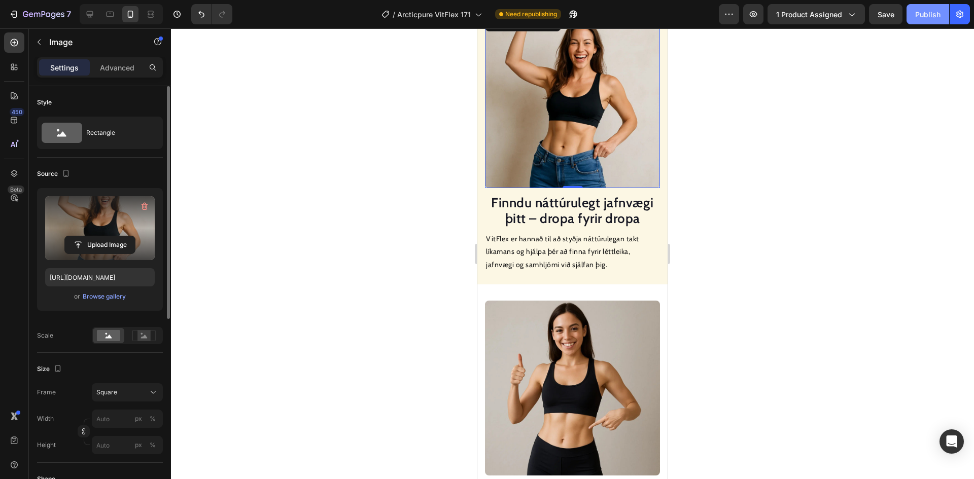
click at [930, 14] on div "Publish" at bounding box center [927, 14] width 25 height 11
